Goal: Task Accomplishment & Management: Complete application form

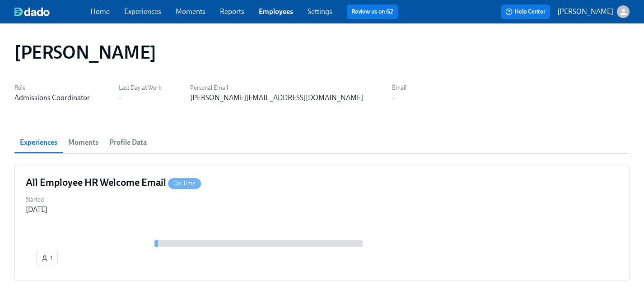
click at [131, 7] on span "Experiences" at bounding box center [142, 12] width 37 height 10
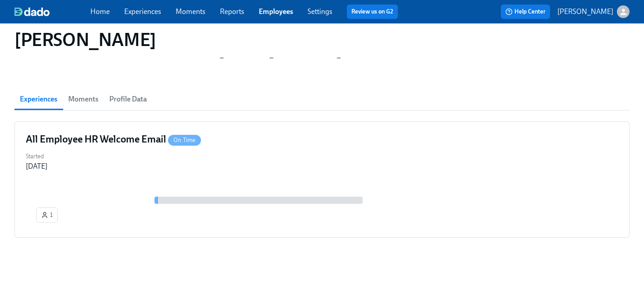
click at [134, 19] on div "Home Experiences Moments Reports Employees Settings Review us on G2" at bounding box center [247, 12] width 315 height 14
click at [134, 13] on link "Experiences" at bounding box center [142, 11] width 37 height 9
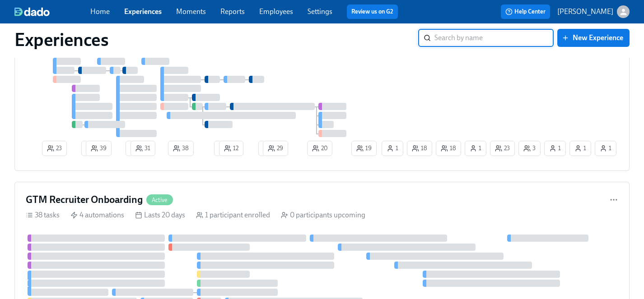
scroll to position [1214, 0]
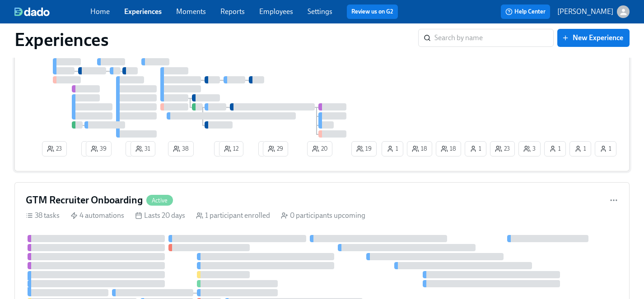
click at [319, 89] on div at bounding box center [203, 98] width 354 height 80
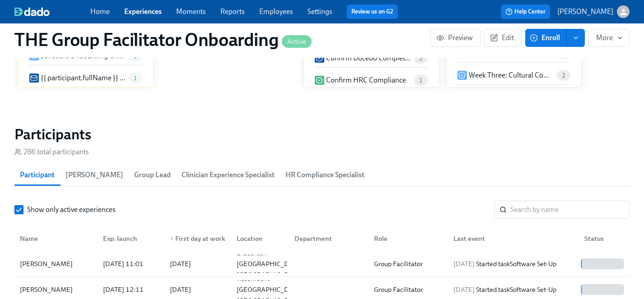
scroll to position [764, 0]
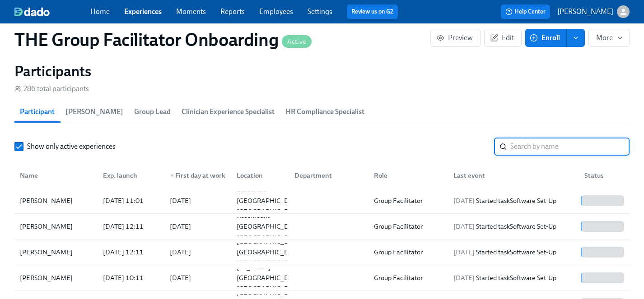
click at [527, 150] on input "search" at bounding box center [569, 147] width 119 height 18
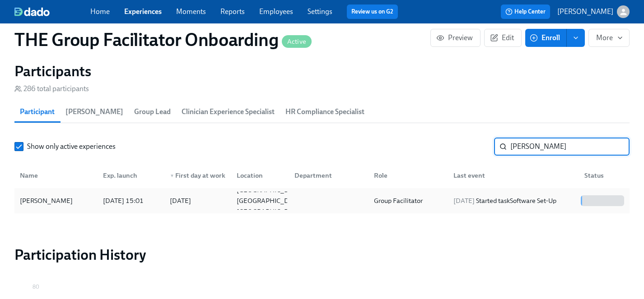
click at [52, 201] on div "[PERSON_NAME]" at bounding box center [46, 201] width 60 height 11
drag, startPoint x: 555, startPoint y: 148, endPoint x: 480, endPoint y: 148, distance: 74.5
click at [480, 148] on div "Show only active experiences [PERSON_NAME] ​" at bounding box center [321, 147] width 615 height 18
click at [38, 200] on div "[PERSON_NAME]" at bounding box center [46, 201] width 60 height 11
drag, startPoint x: 552, startPoint y: 146, endPoint x: 503, endPoint y: 145, distance: 48.3
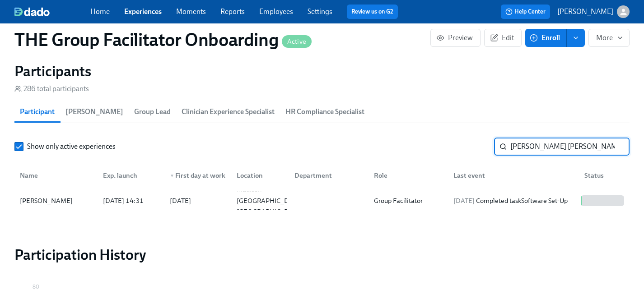
click at [503, 145] on div "[PERSON_NAME] bl ​" at bounding box center [562, 147] width 136 height 18
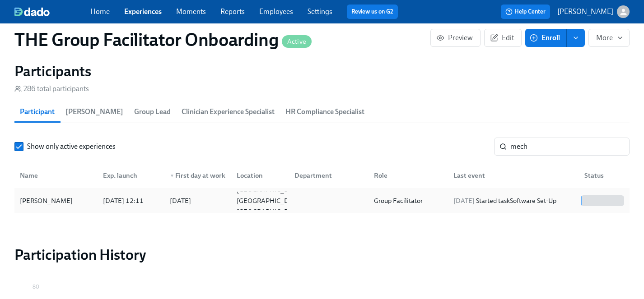
click at [30, 202] on div "[PERSON_NAME]" at bounding box center [46, 201] width 60 height 11
drag, startPoint x: 543, startPoint y: 144, endPoint x: 489, endPoint y: 143, distance: 53.3
click at [489, 143] on div "Show only active experiences mech ​" at bounding box center [321, 147] width 615 height 18
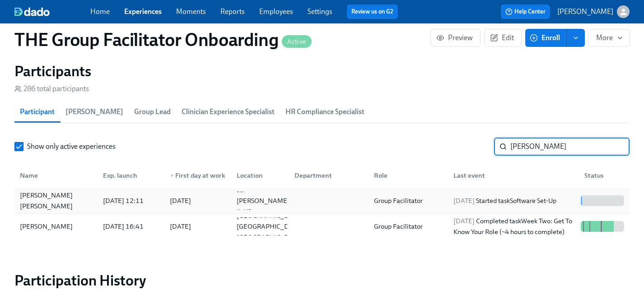
click at [39, 201] on div "[PERSON_NAME] [PERSON_NAME]" at bounding box center [56, 201] width 80 height 22
drag, startPoint x: 543, startPoint y: 142, endPoint x: 492, endPoint y: 142, distance: 51.0
click at [492, 142] on div "Show only active experiences [PERSON_NAME] ​" at bounding box center [321, 147] width 615 height 18
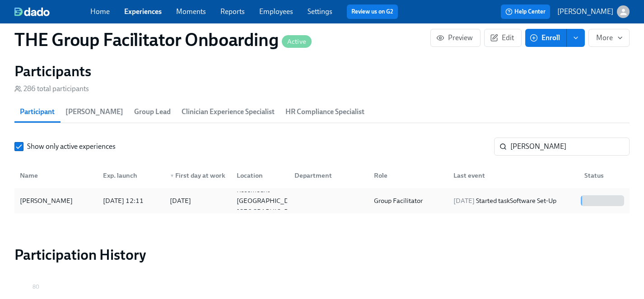
click at [51, 201] on div "[PERSON_NAME]" at bounding box center [46, 201] width 60 height 11
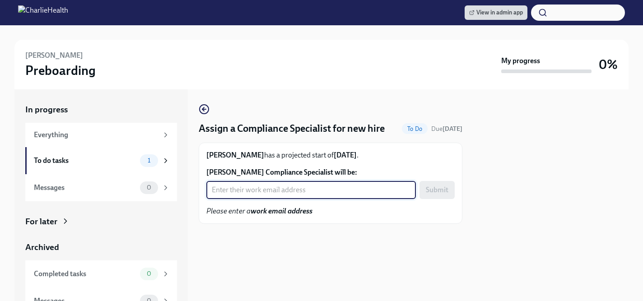
click at [230, 191] on input "Nadia Jenkins's Compliance Specialist will be:" at bounding box center [311, 190] width 210 height 18
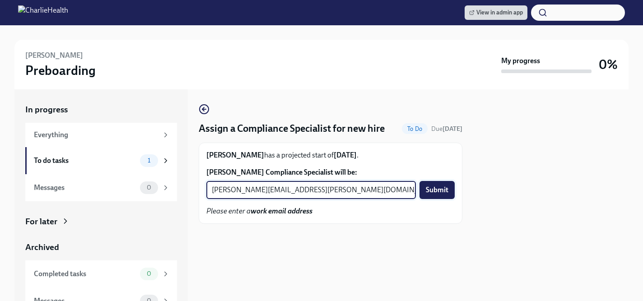
type input "michelle.winograd@charliehealth.com"
click at [429, 192] on span "Submit" at bounding box center [437, 190] width 23 height 9
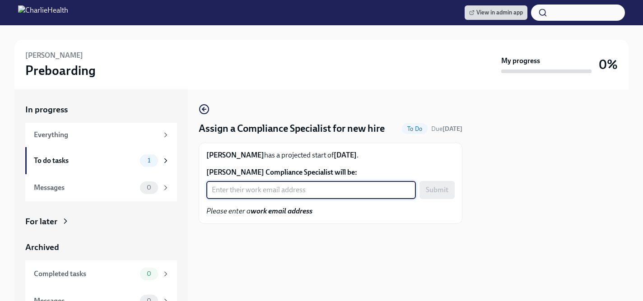
click at [287, 194] on input "[PERSON_NAME] Compliance Specialist will be:" at bounding box center [311, 190] width 210 height 18
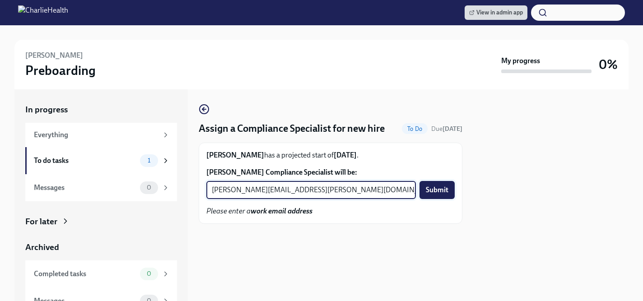
type input "tyler.pieper@charliehealth.com"
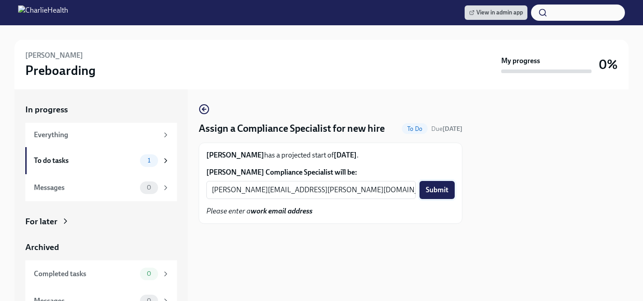
click at [440, 190] on span "Submit" at bounding box center [437, 190] width 23 height 9
click at [250, 192] on input "[PERSON_NAME] Compliance Specialist will be:" at bounding box center [311, 190] width 210 height 18
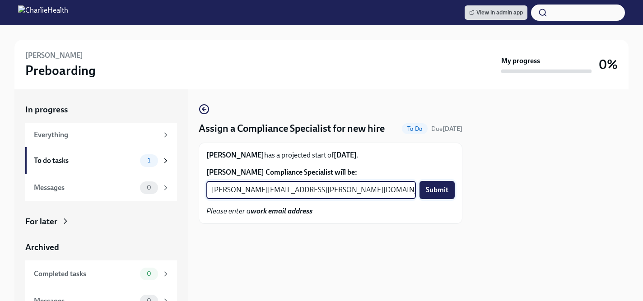
type input "[PERSON_NAME][EMAIL_ADDRESS][PERSON_NAME][DOMAIN_NAME]"
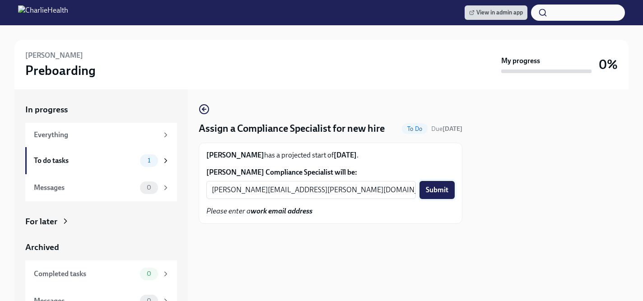
click at [435, 189] on span "Submit" at bounding box center [437, 190] width 23 height 9
click at [246, 193] on input "Kayla Brobbey's Compliance Specialist will be:" at bounding box center [311, 190] width 210 height 18
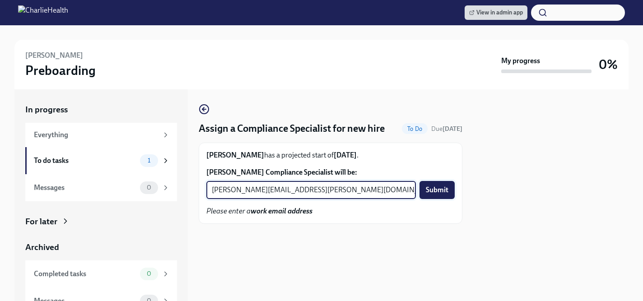
type input "kristy.johnson@charliehealth.com"
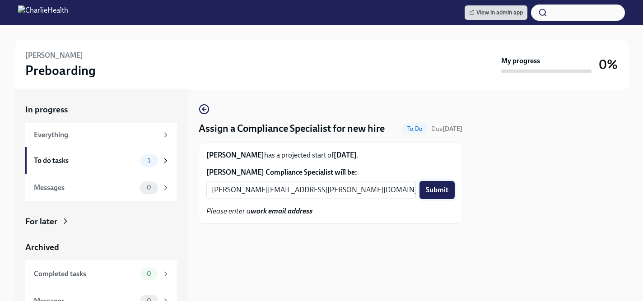
click at [440, 190] on span "Submit" at bounding box center [437, 190] width 23 height 9
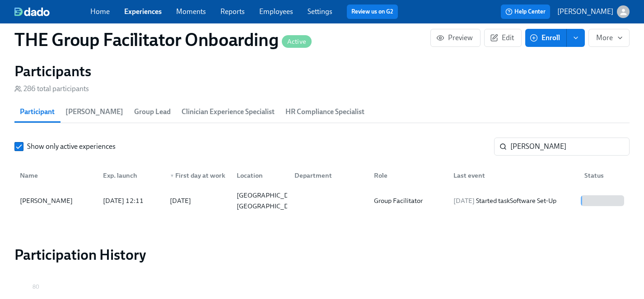
scroll to position [0, 12938]
click at [146, 12] on link "Experiences" at bounding box center [142, 11] width 37 height 9
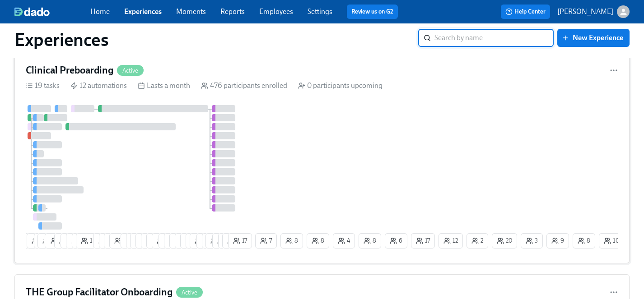
scroll to position [954, 0]
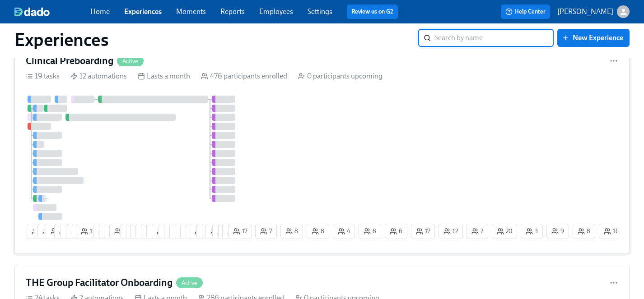
click at [168, 177] on div at bounding box center [140, 158] width 228 height 125
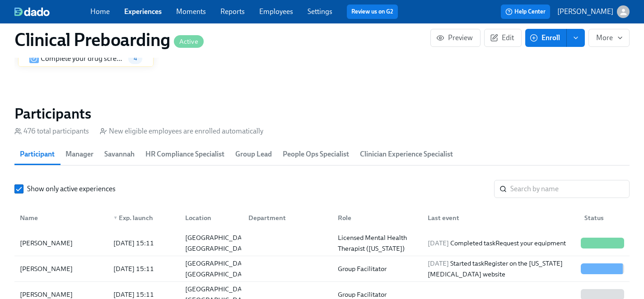
scroll to position [936, 0]
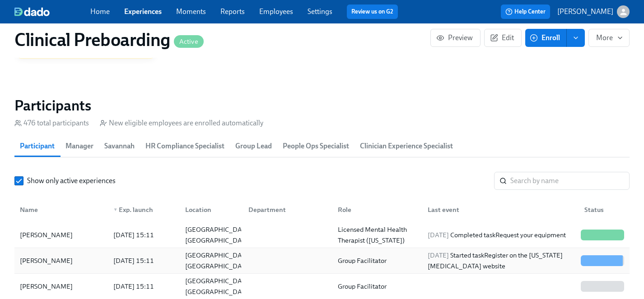
click at [53, 269] on div "Jacob Warszawski 2025/09/19 15:11 Dover, OH Group Facilitator 2025/09/19 Starte…" at bounding box center [321, 261] width 615 height 26
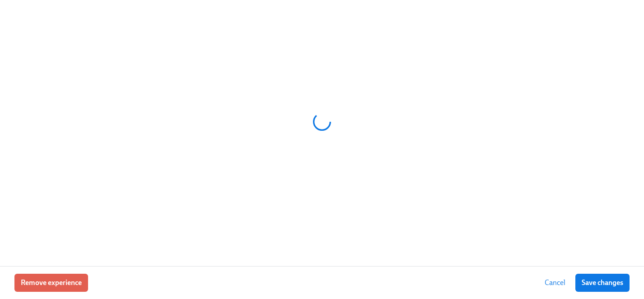
click at [47, 269] on div "Remove experience Cancel Save changes" at bounding box center [322, 283] width 644 height 33
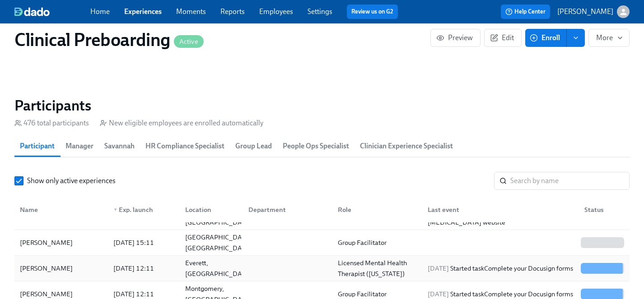
click at [54, 267] on div "Kayla Brobbey" at bounding box center [46, 268] width 60 height 11
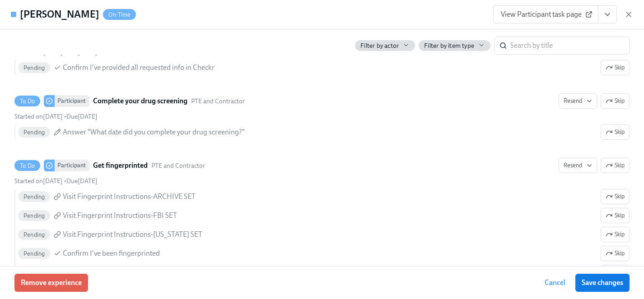
scroll to position [1297, 0]
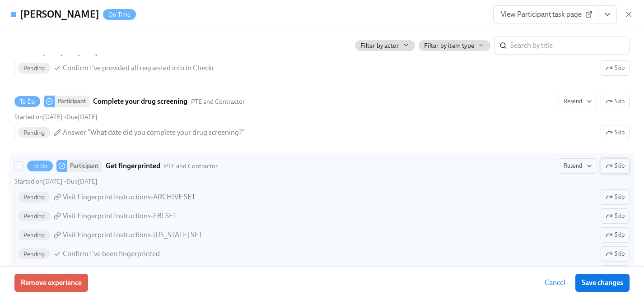
click at [618, 167] on span "Skip" at bounding box center [615, 166] width 19 height 9
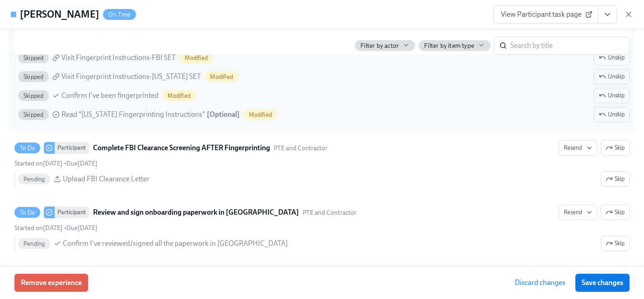
scroll to position [1460, 0]
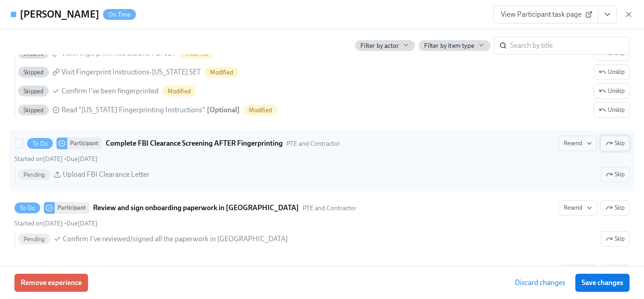
click at [618, 145] on span "Skip" at bounding box center [615, 143] width 19 height 9
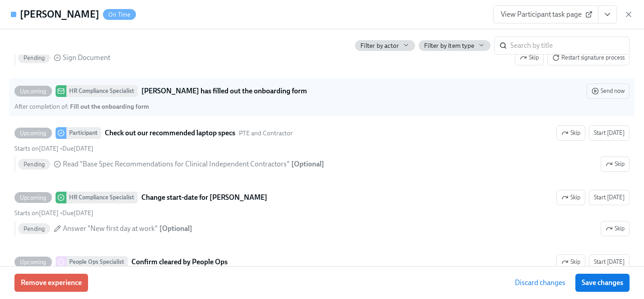
scroll to position [1706, 0]
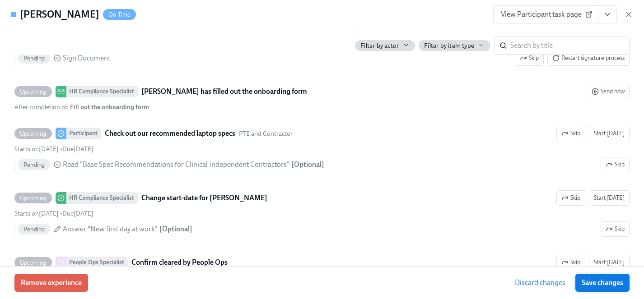
click at [599, 276] on button "Save changes" at bounding box center [602, 283] width 54 height 18
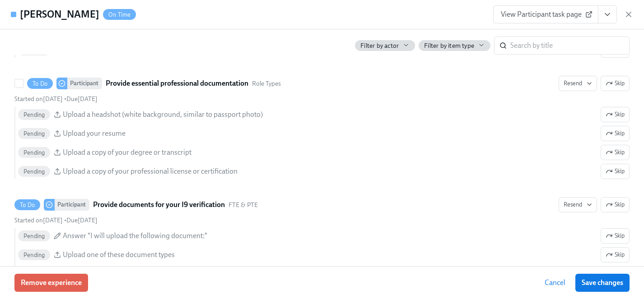
scroll to position [934, 0]
